Goal: Transaction & Acquisition: Subscribe to service/newsletter

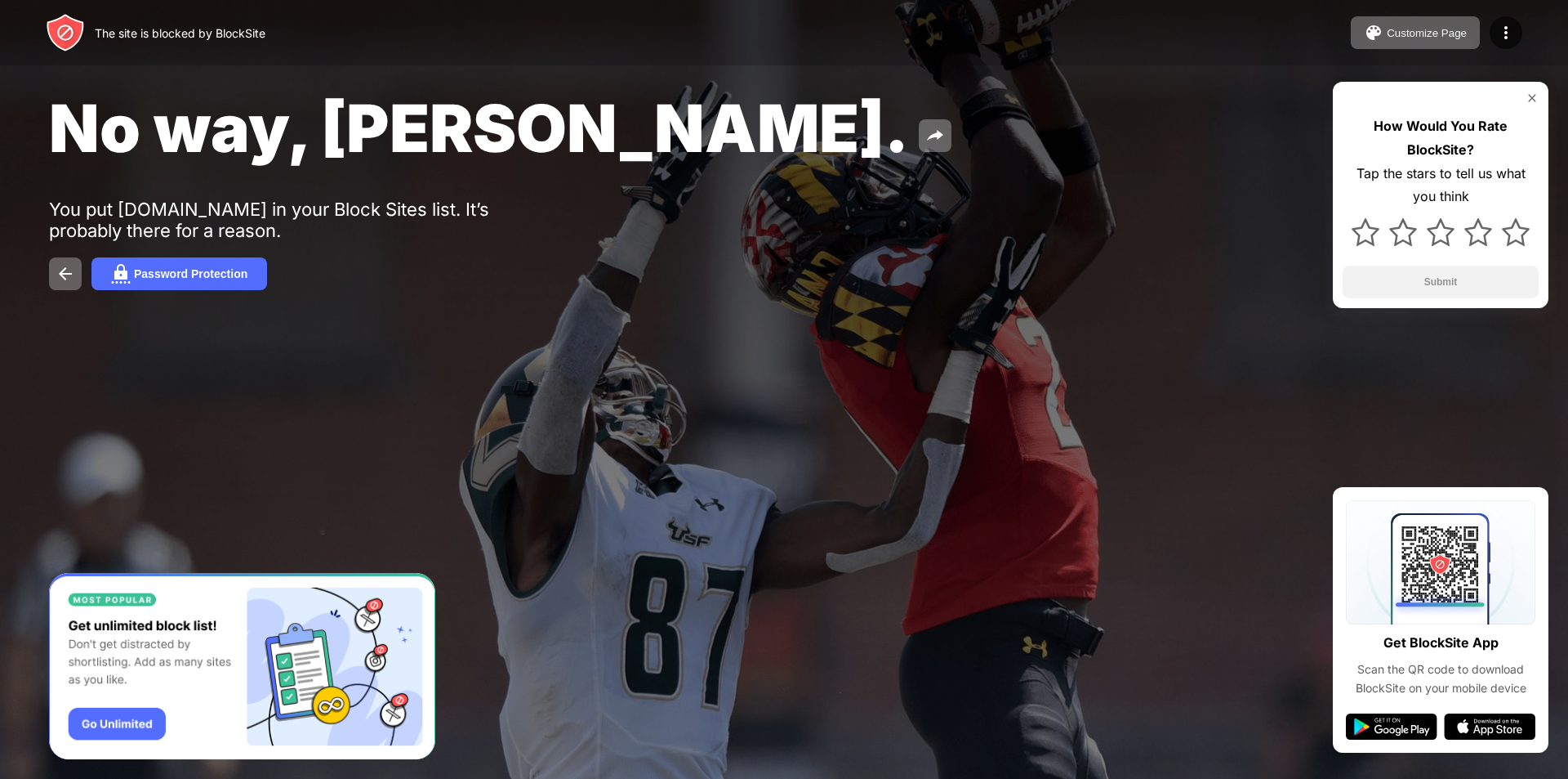
click at [1509, 246] on div at bounding box center [1441, 232] width 196 height 47
click at [1513, 237] on img at bounding box center [1516, 232] width 28 height 28
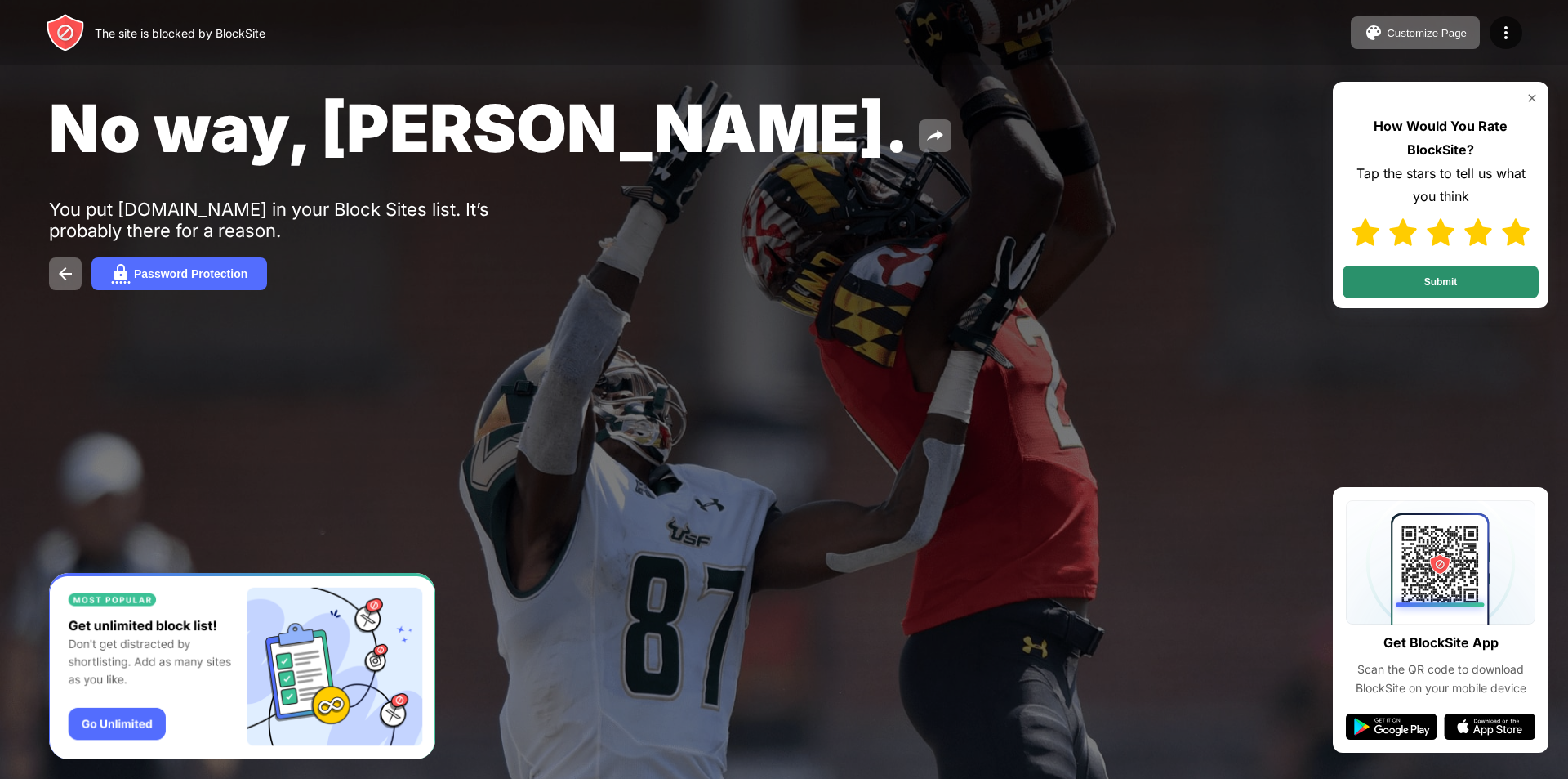
click at [1499, 273] on button "Submit" at bounding box center [1441, 282] width 196 height 33
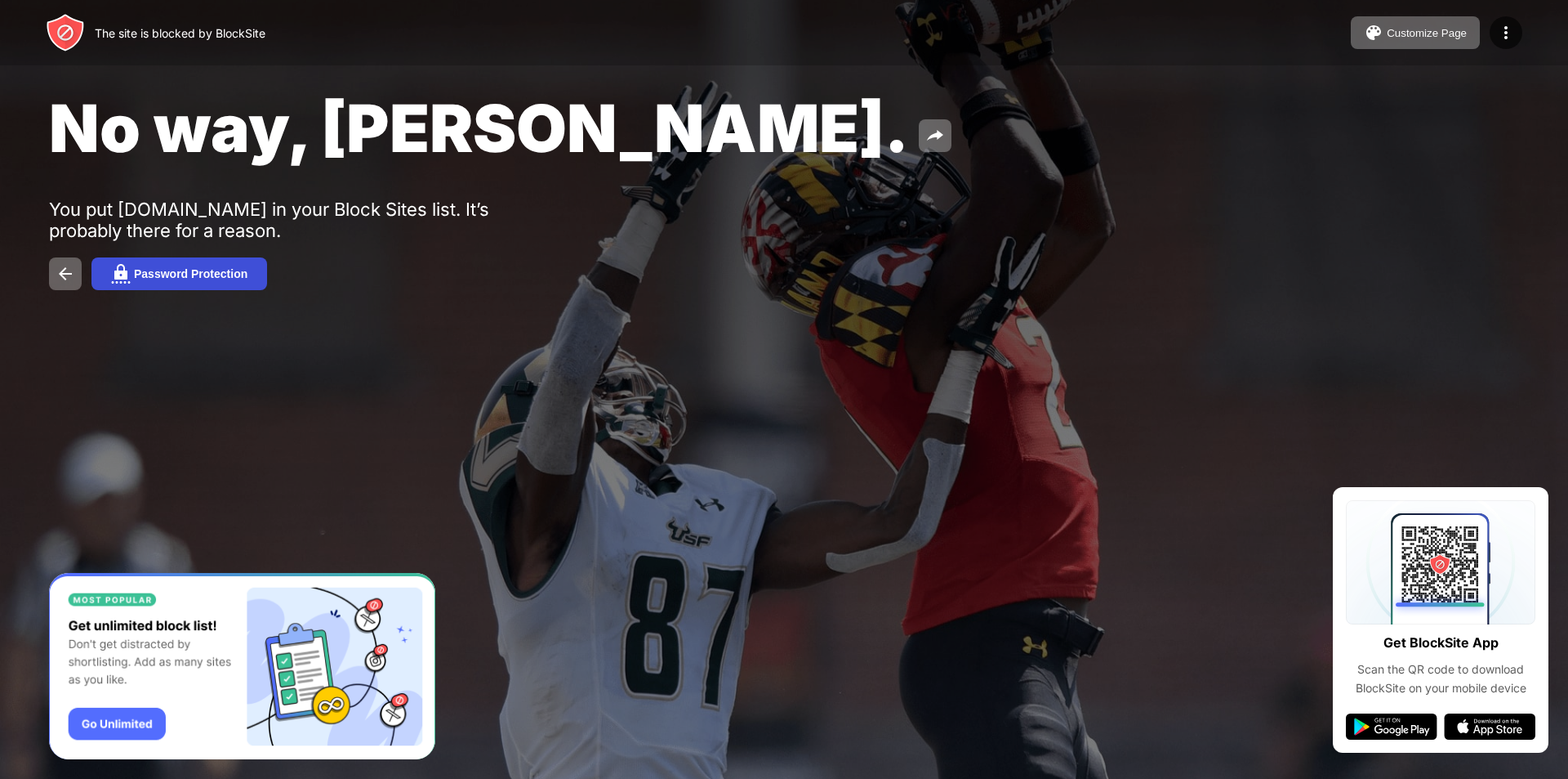
click at [197, 278] on div "Password Protection" at bounding box center [190, 274] width 113 height 13
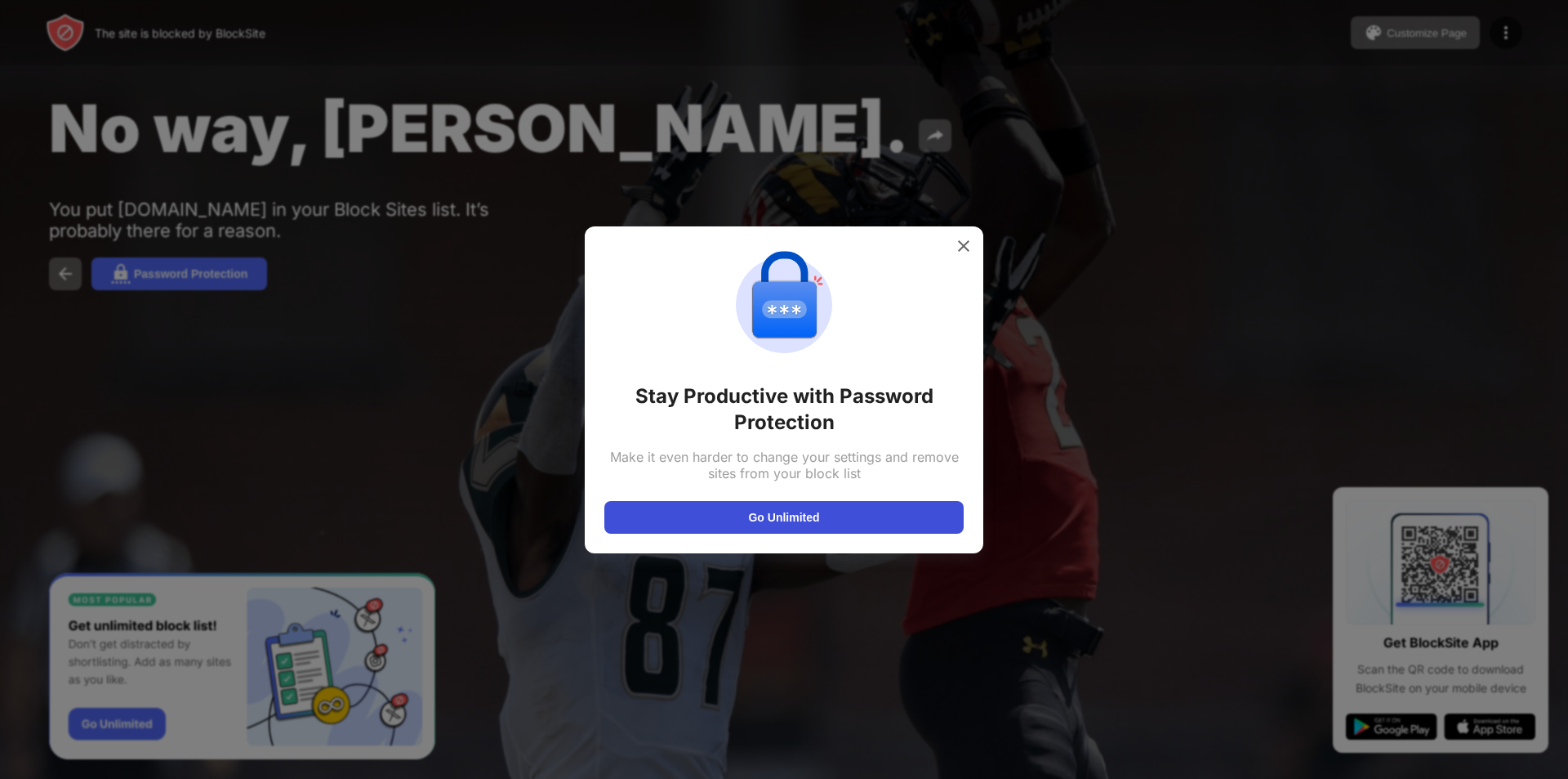
click at [890, 532] on button "Go Unlimited" at bounding box center [784, 518] width 360 height 33
